Goal: Task Accomplishment & Management: Manage account settings

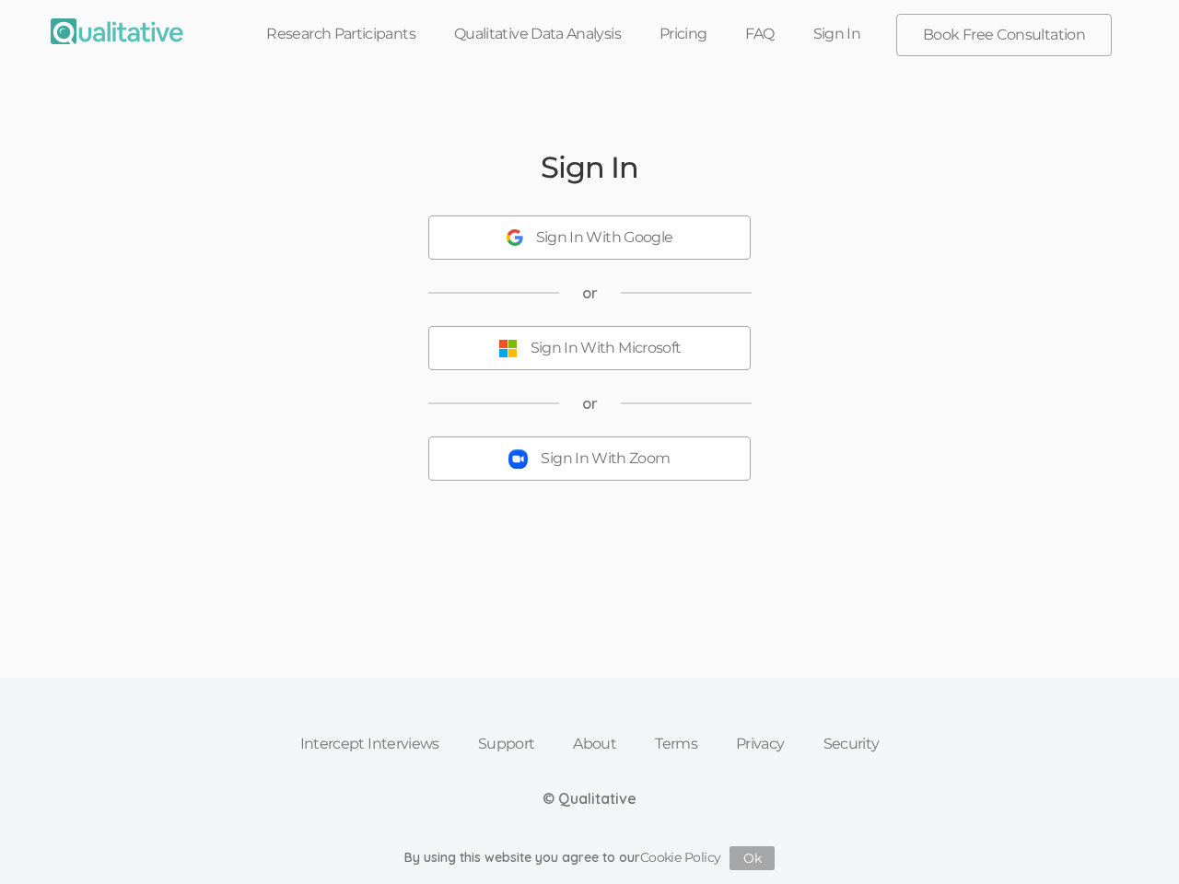
click at [590, 442] on button "Sign In With Zoom" at bounding box center [589, 459] width 322 height 44
click at [590, 238] on div "Sign In With Google" at bounding box center [604, 238] width 137 height 21
click at [590, 348] on div "Sign In With Microsoft" at bounding box center [606, 348] width 151 height 21
click at [590, 459] on div "Sign In With Zoom" at bounding box center [605, 459] width 129 height 21
click at [753, 858] on button "Ok" at bounding box center [752, 859] width 45 height 24
